Goal: Transaction & Acquisition: Purchase product/service

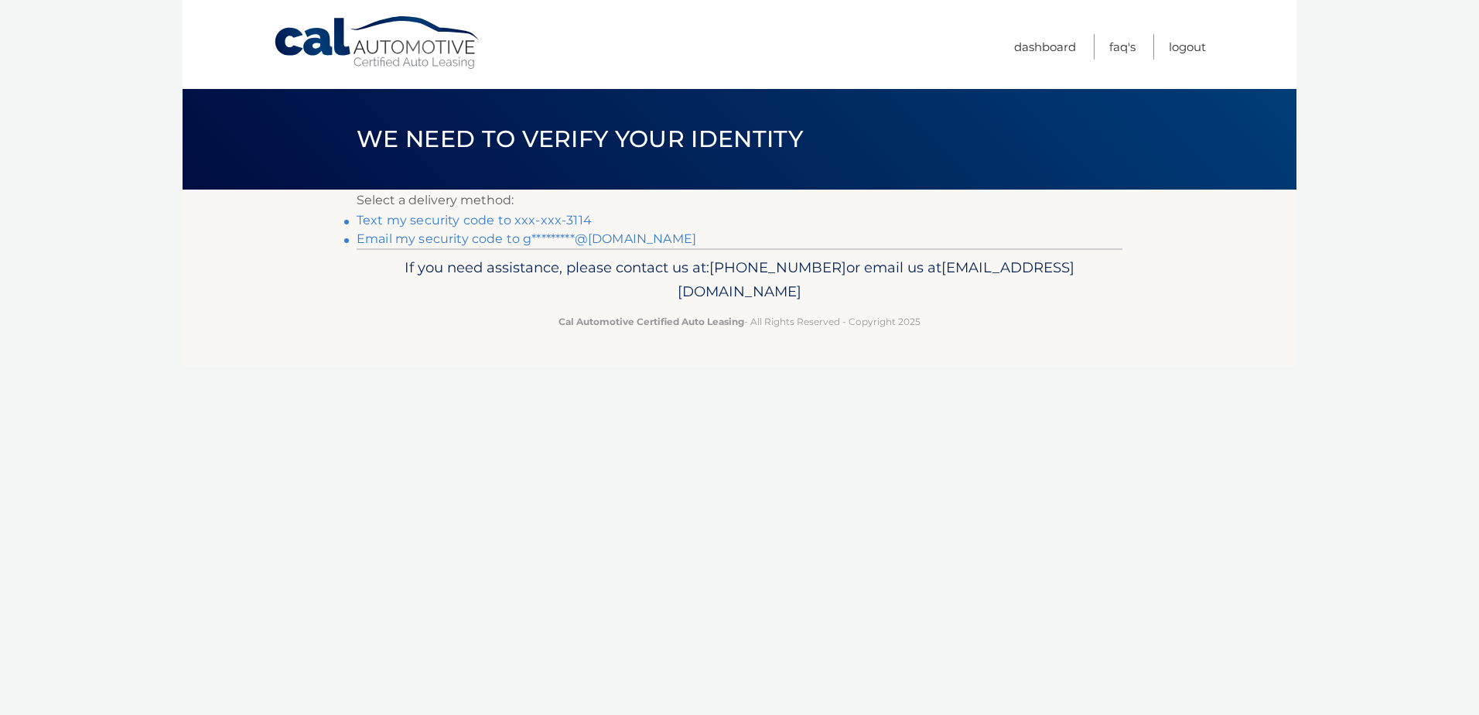
click at [439, 220] on link "Text my security code to xxx-xxx-3114" at bounding box center [474, 220] width 235 height 15
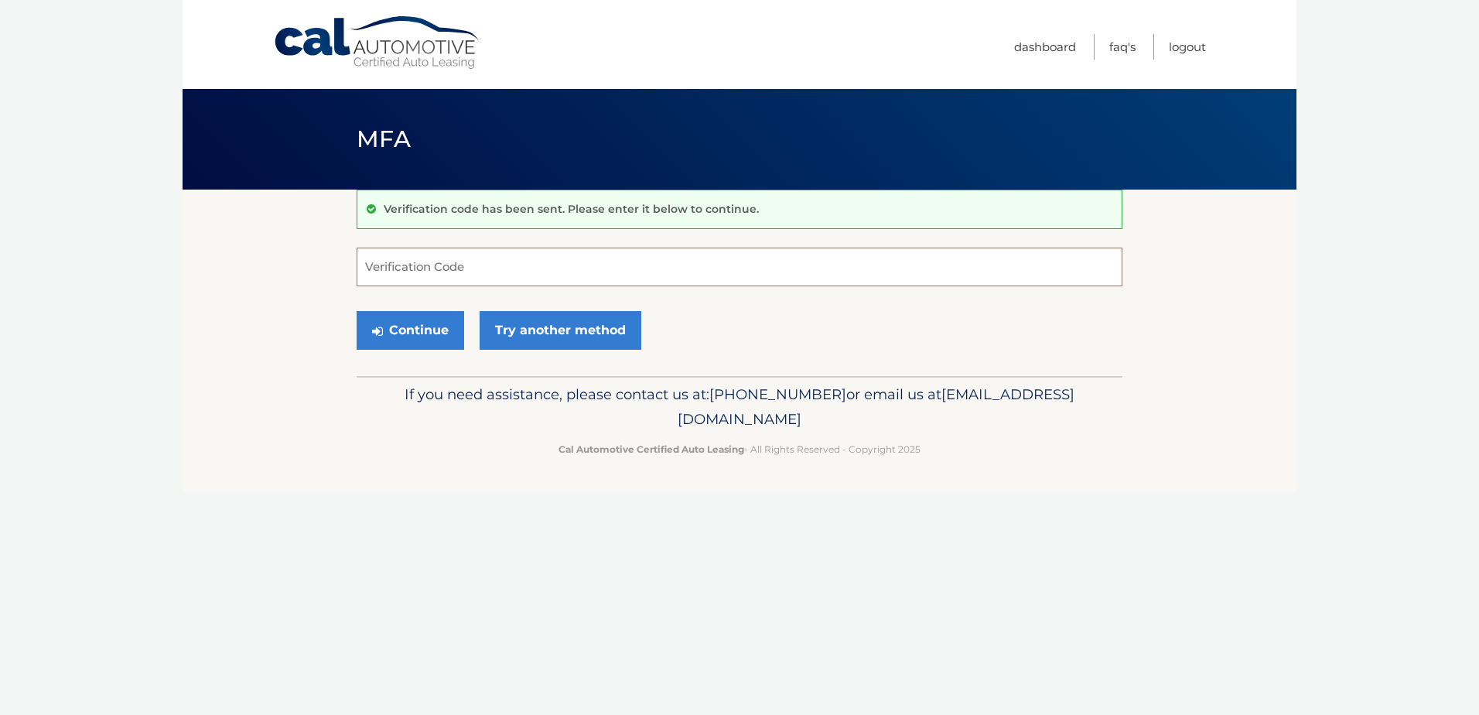
click at [403, 269] on input "Verification Code" at bounding box center [740, 266] width 766 height 39
type input "150059"
click at [395, 329] on button "Continue" at bounding box center [411, 330] width 108 height 39
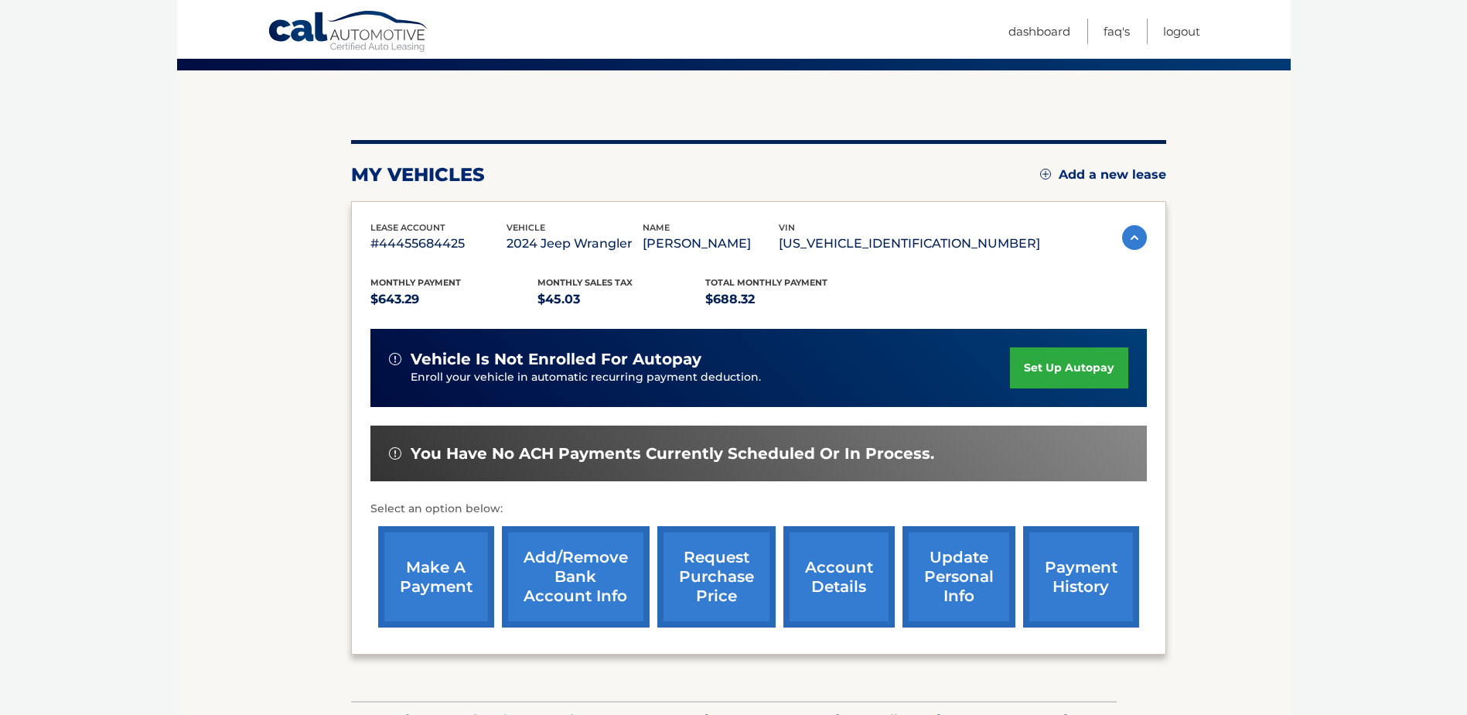
scroll to position [155, 0]
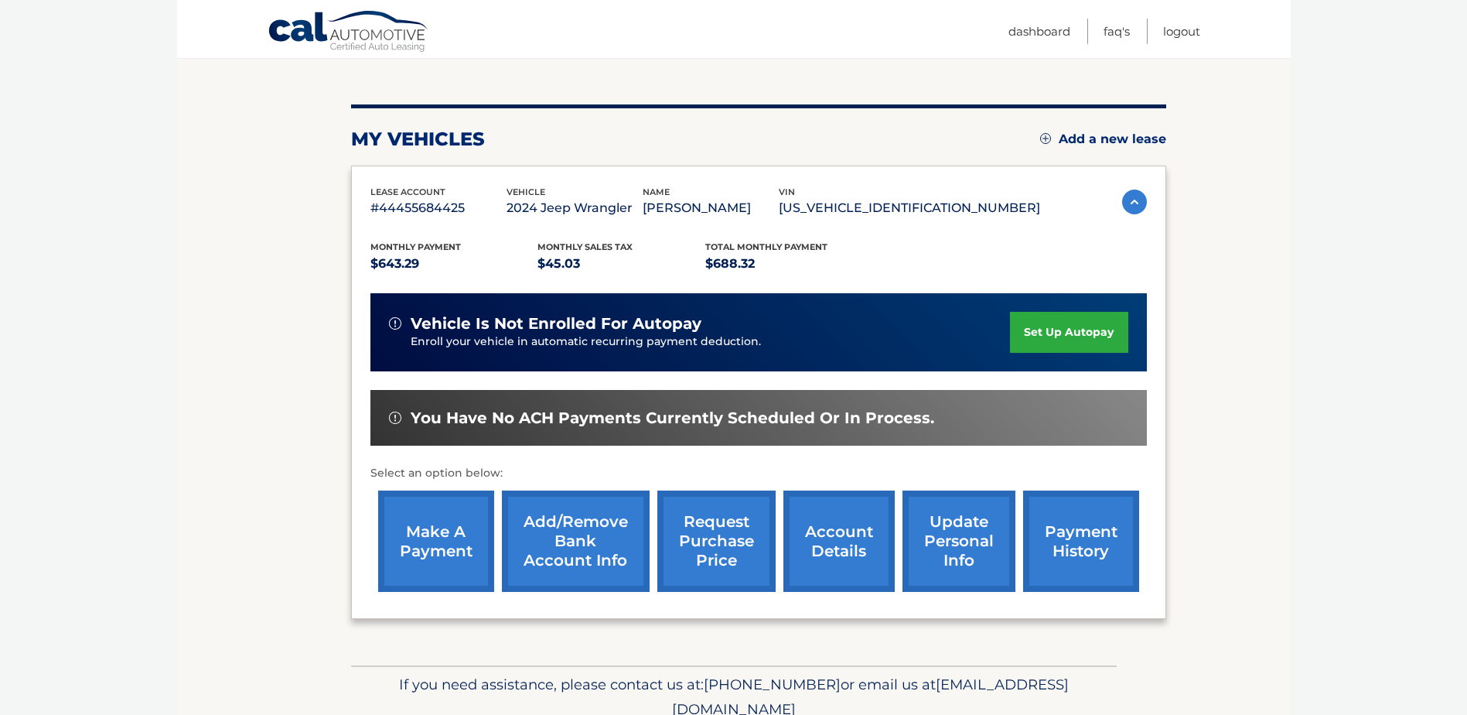
click at [452, 531] on link "make a payment" at bounding box center [436, 540] width 116 height 101
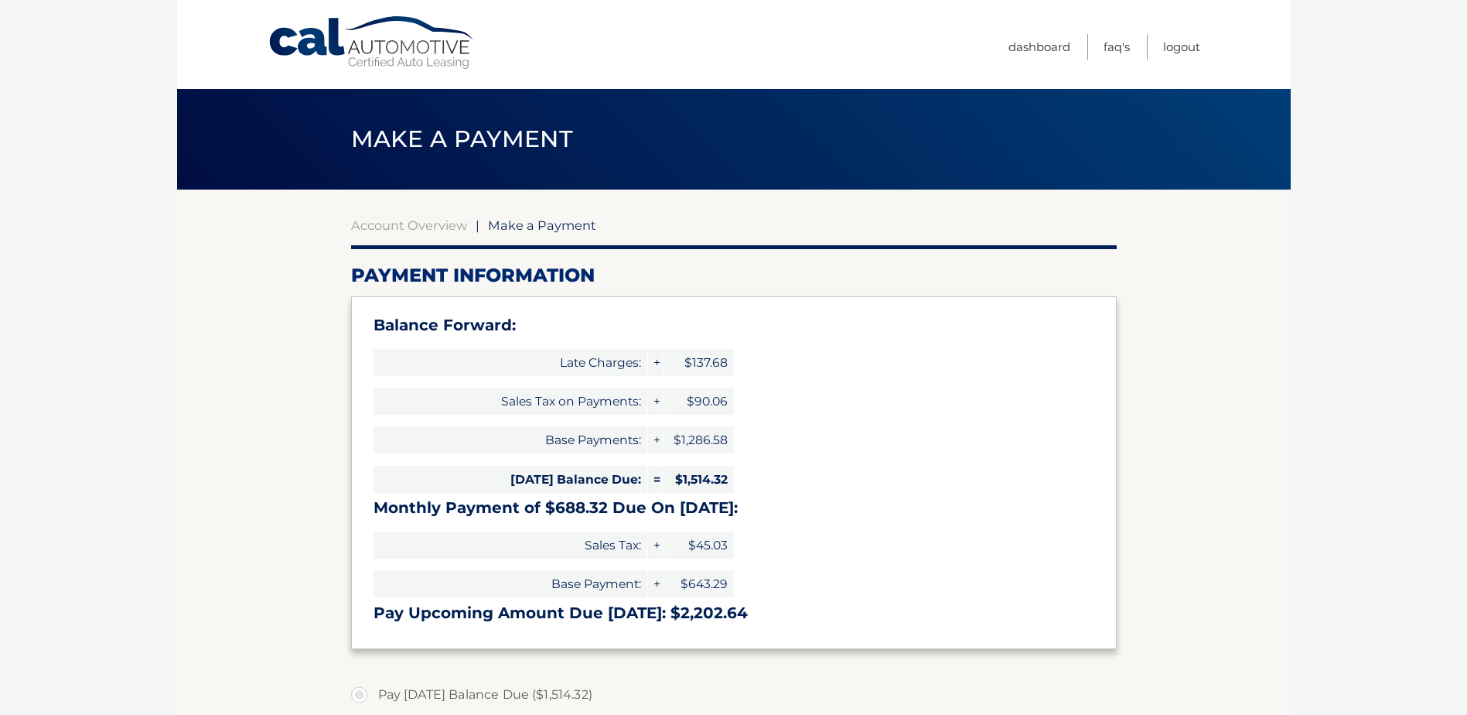
select select "MTdjNjhlOTMtYmQwZS00MzRmLWJlMDEtNjg4NTFiOGIzODIy"
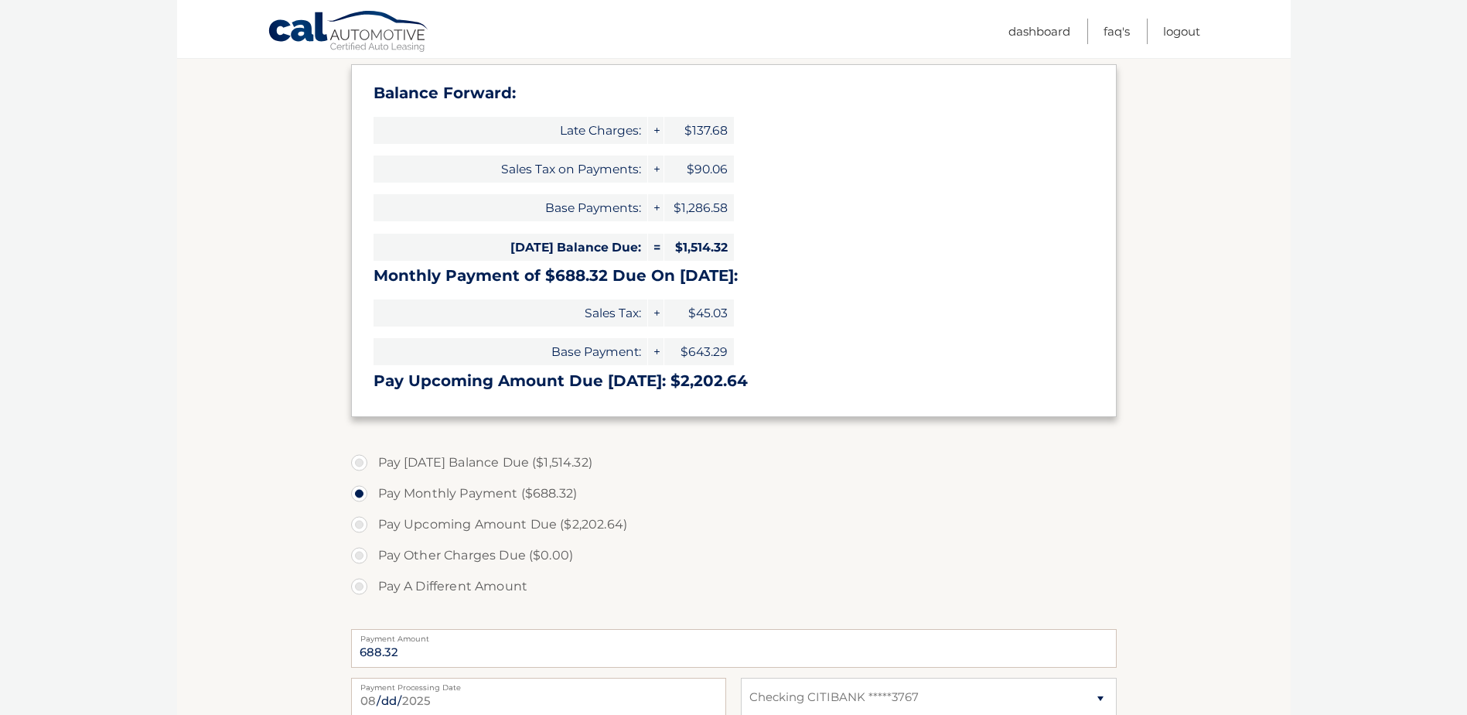
scroll to position [155, 0]
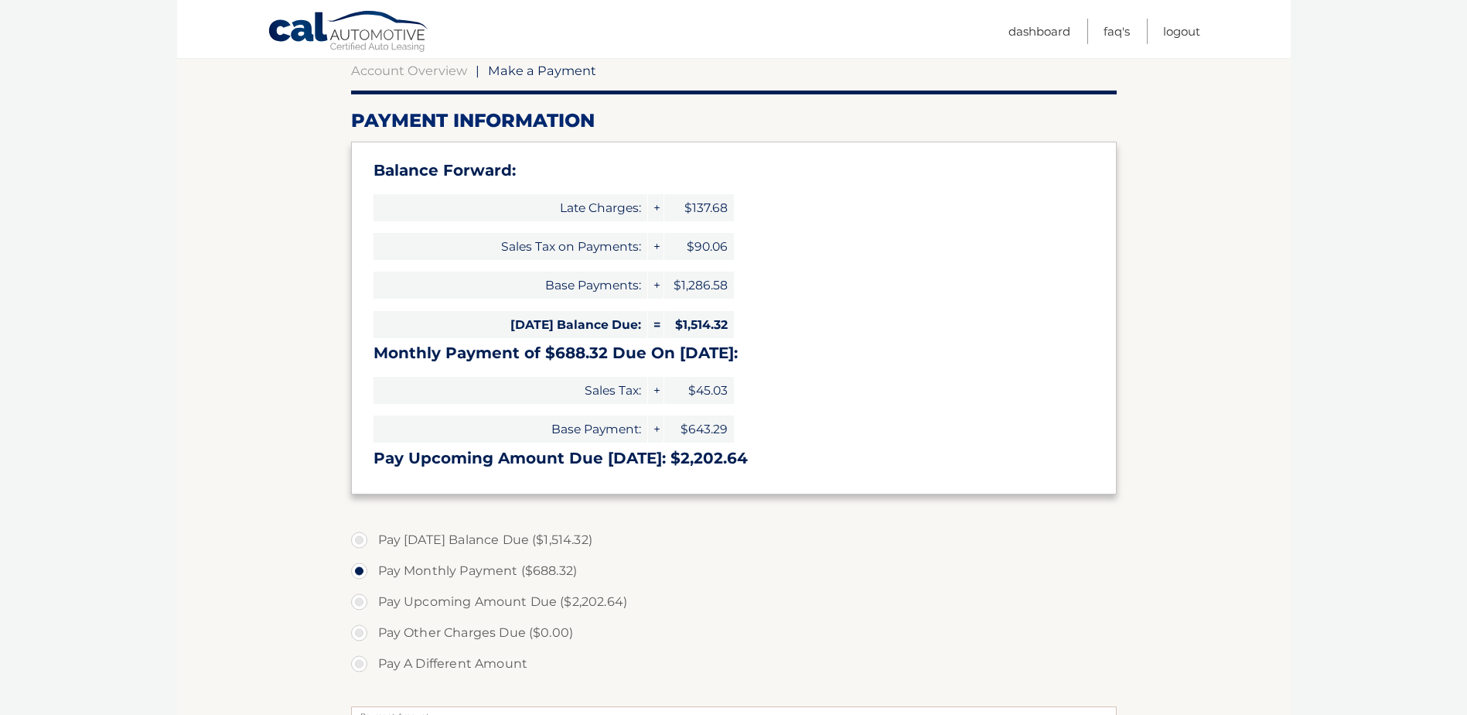
click at [361, 541] on label "Pay Today's Balance Due ($1,514.32)" at bounding box center [734, 539] width 766 height 31
click at [361, 541] on input "Pay Today's Balance Due ($1,514.32)" at bounding box center [364, 536] width 15 height 25
radio input "true"
type input "1514.32"
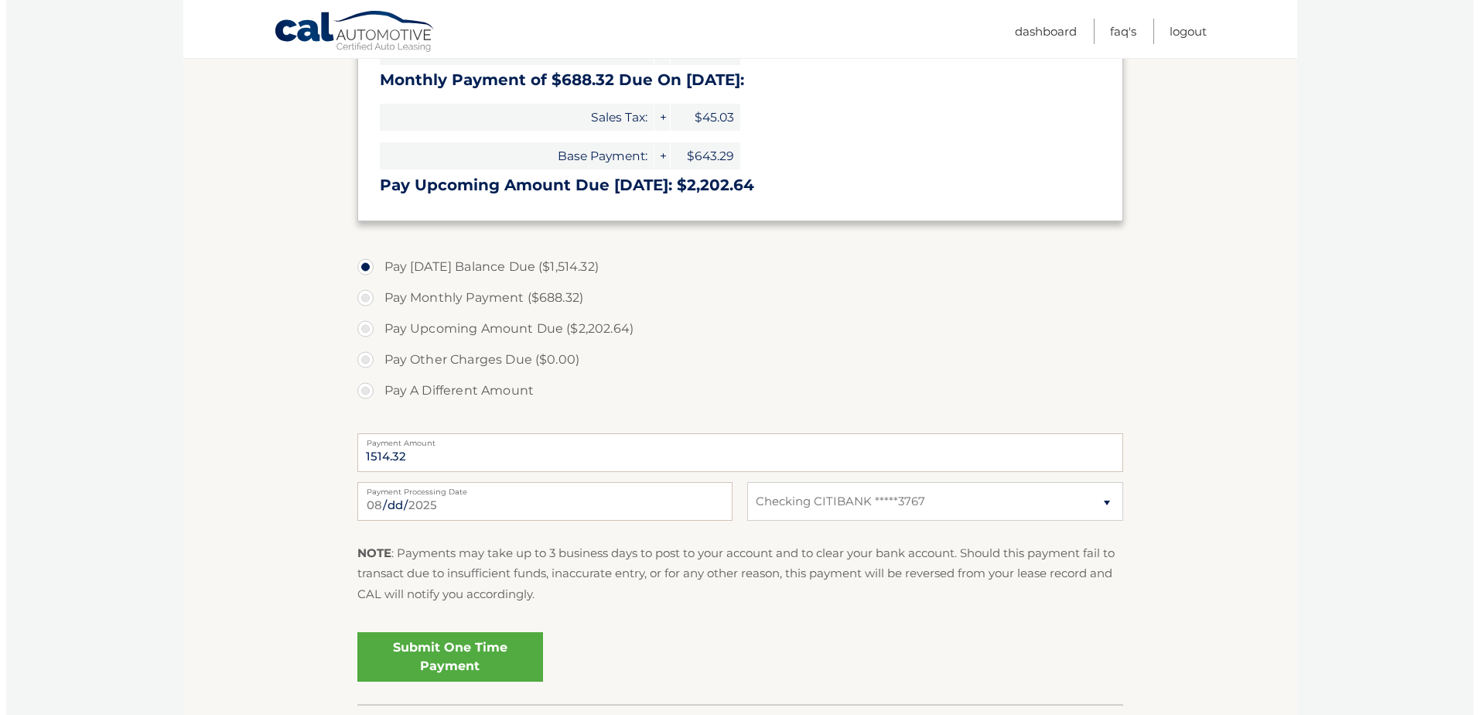
scroll to position [464, 0]
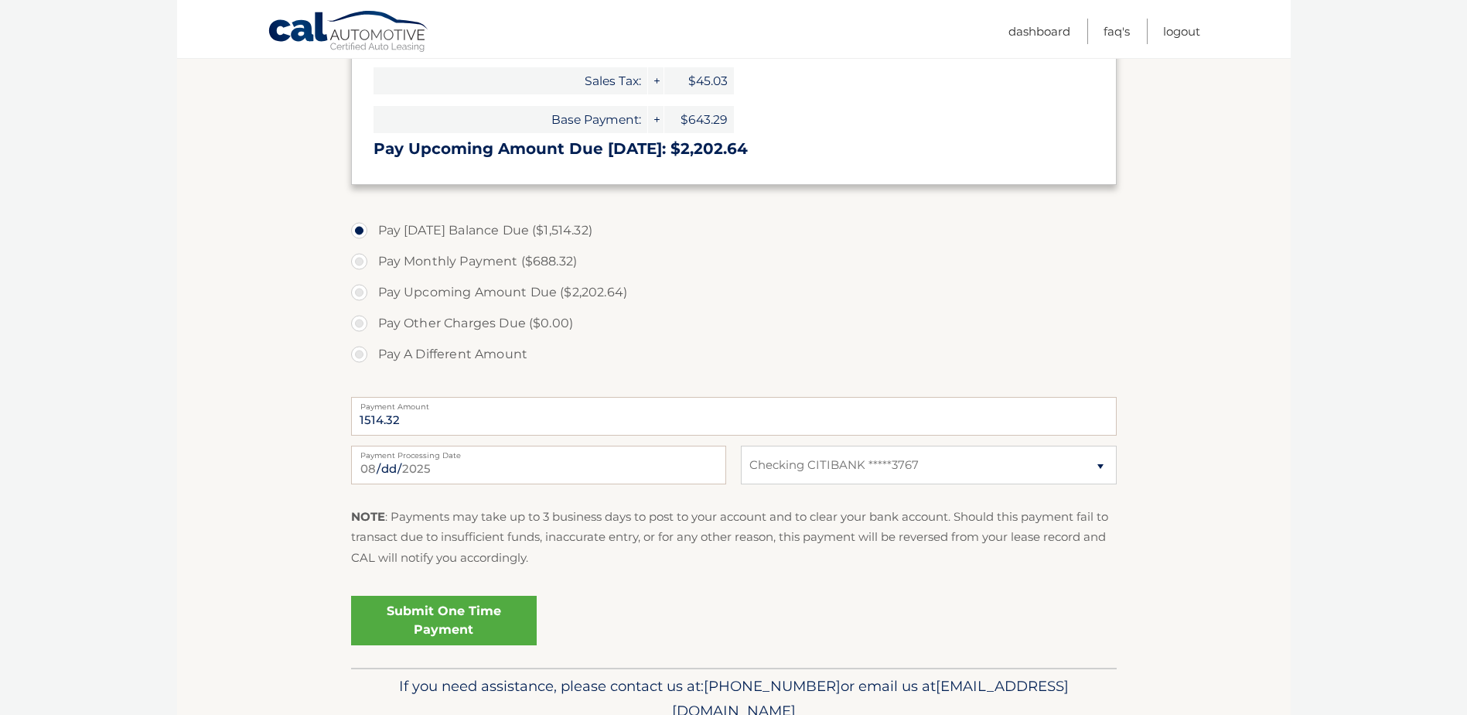
click at [461, 617] on link "Submit One Time Payment" at bounding box center [444, 620] width 186 height 49
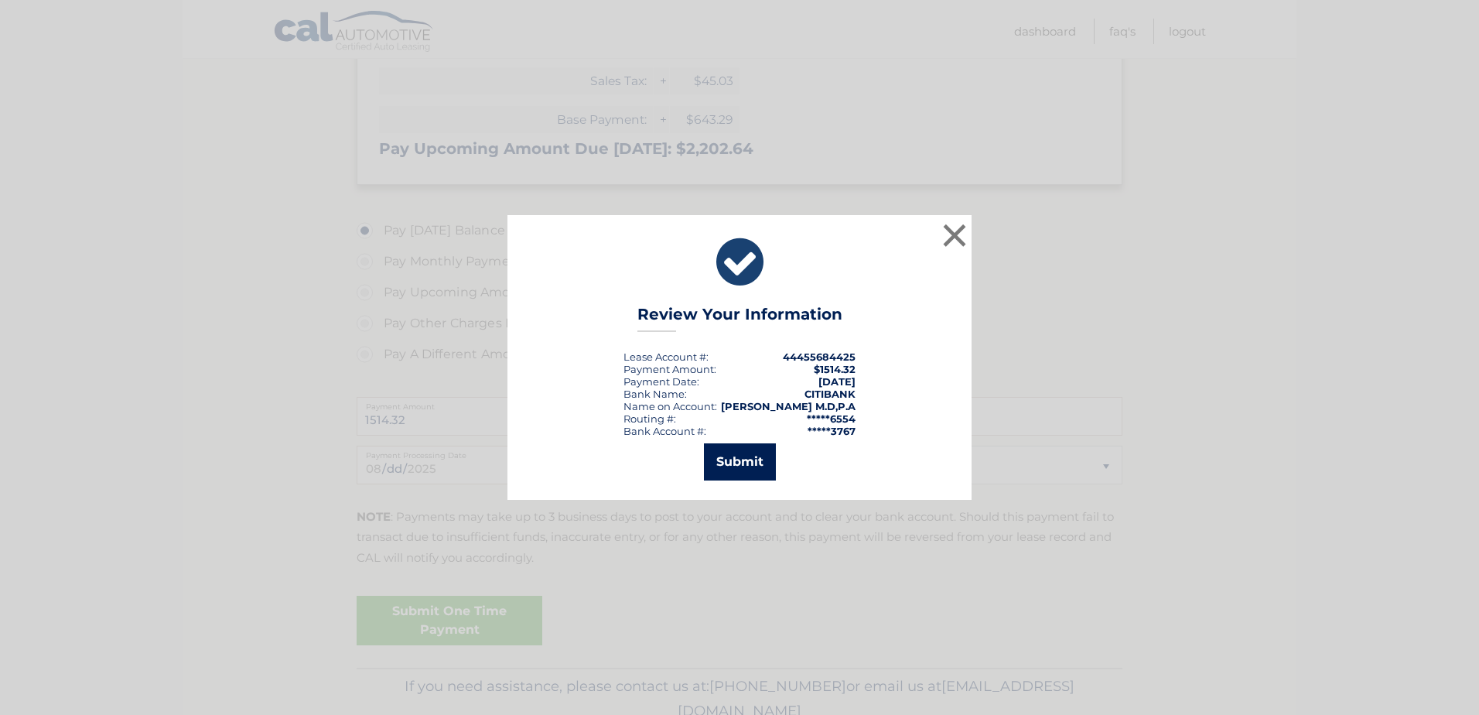
click at [745, 467] on button "Submit" at bounding box center [740, 461] width 72 height 37
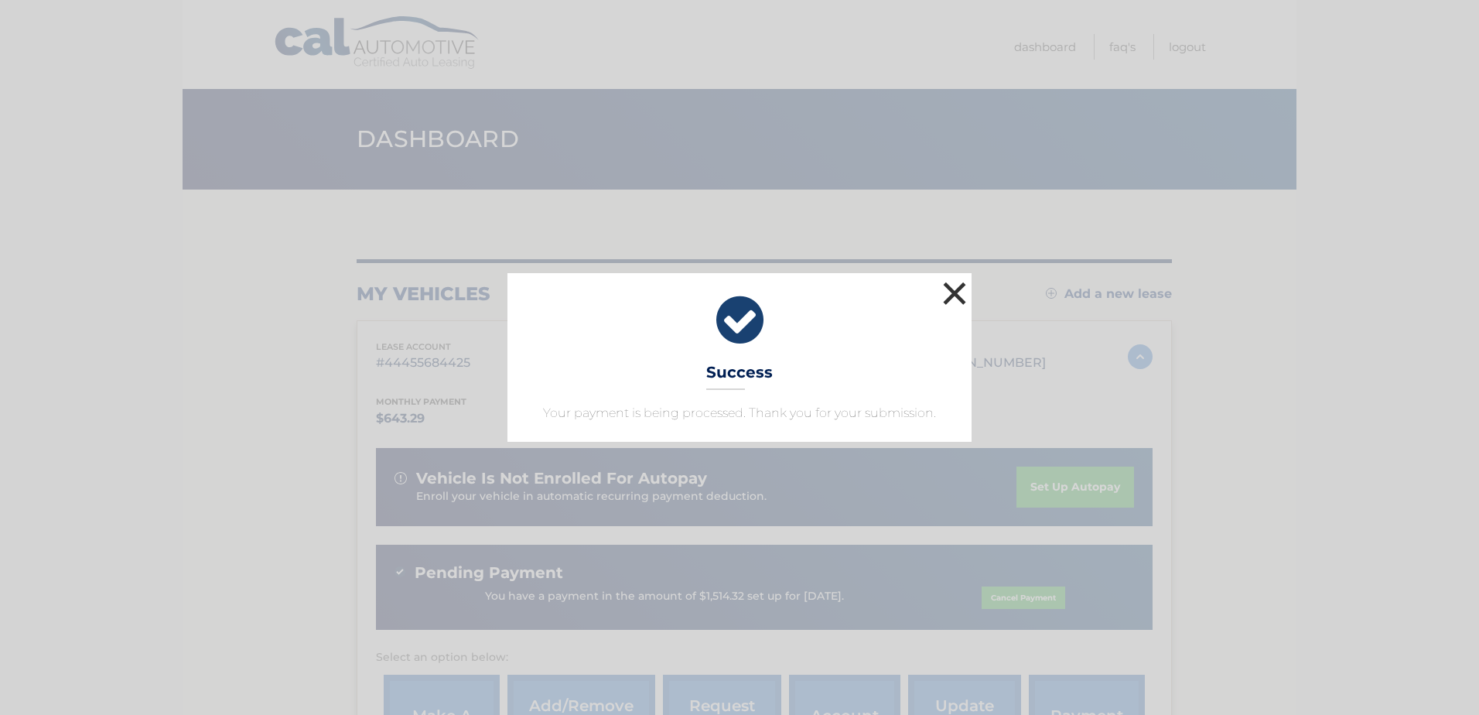
click at [954, 292] on button "×" at bounding box center [954, 293] width 31 height 31
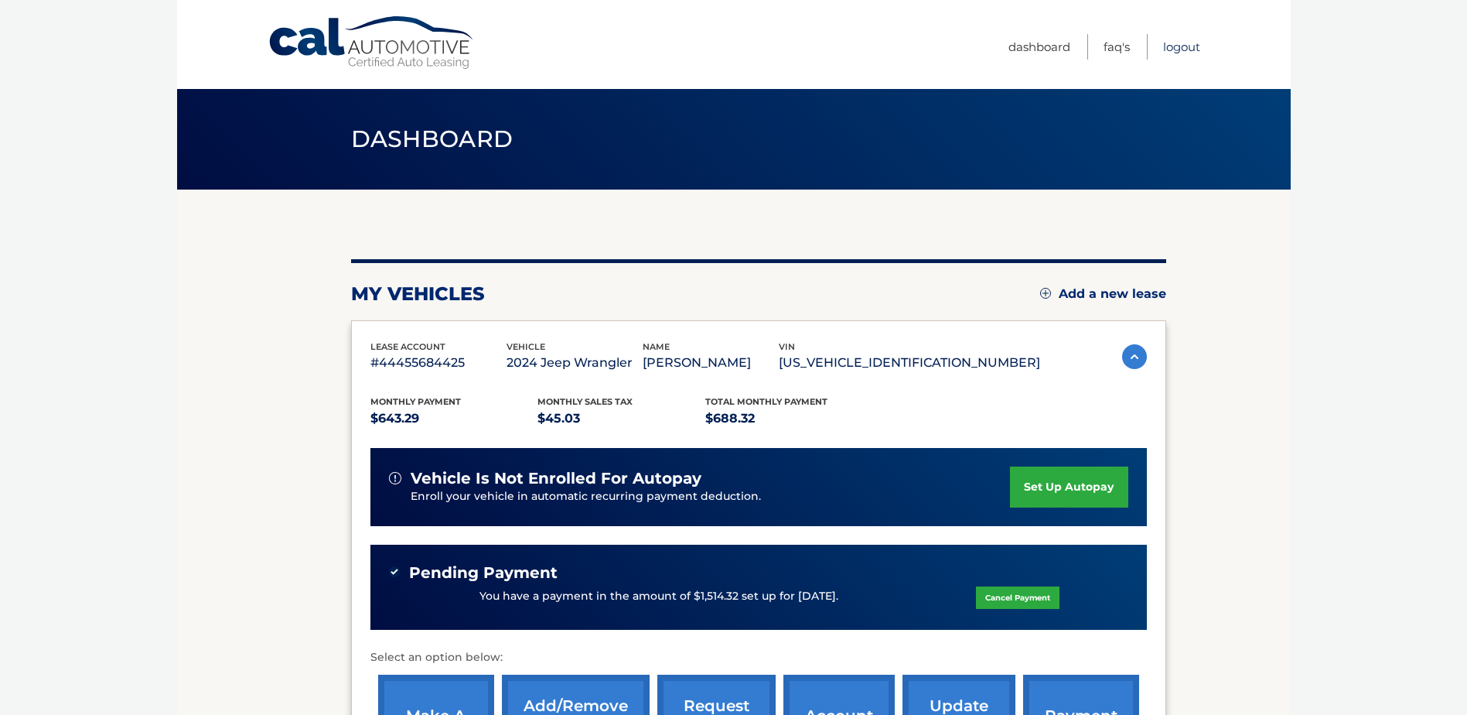
click at [1184, 47] on link "Logout" at bounding box center [1181, 47] width 37 height 26
